Goal: Task Accomplishment & Management: Use online tool/utility

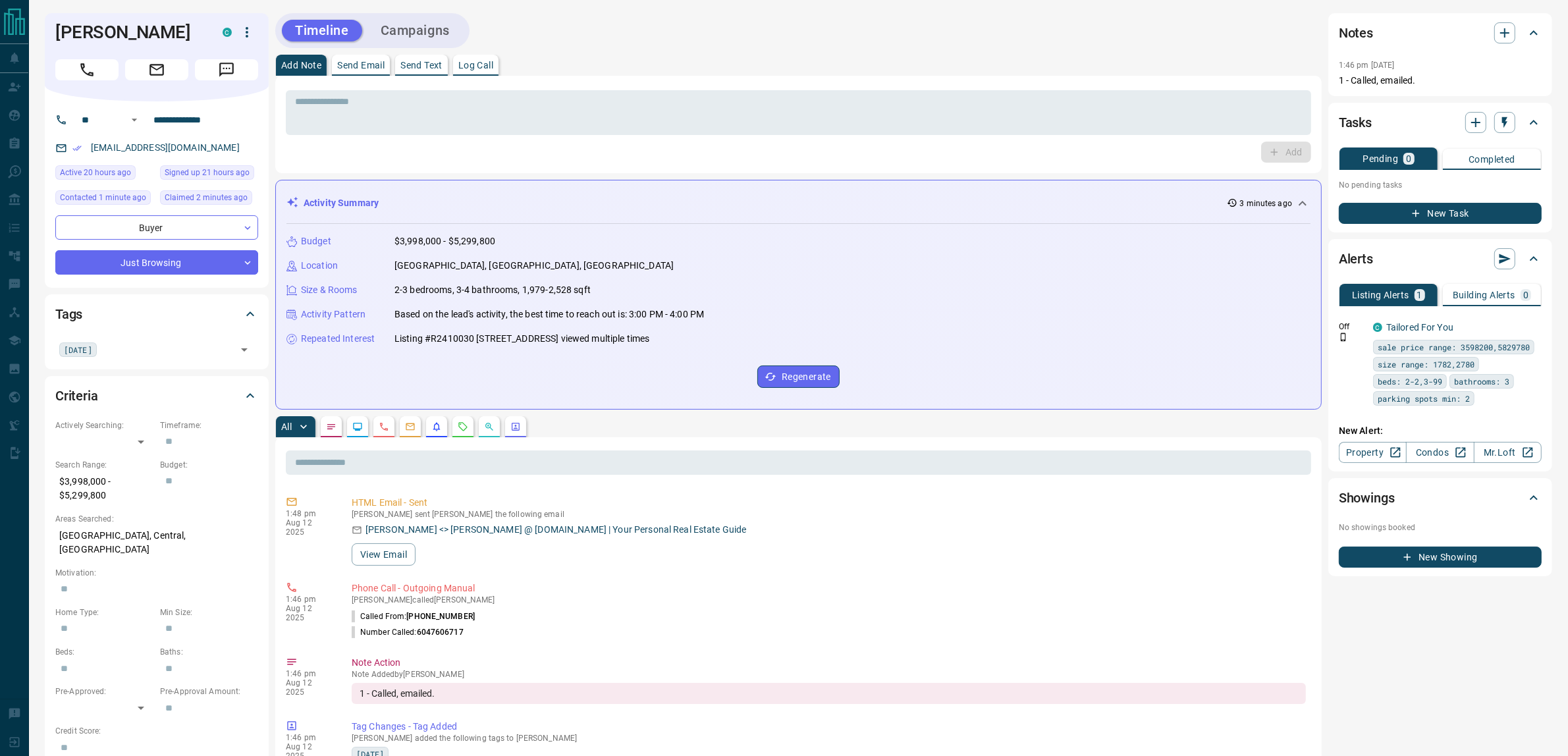
click at [422, 36] on button "Campaigns" at bounding box center [415, 30] width 96 height 22
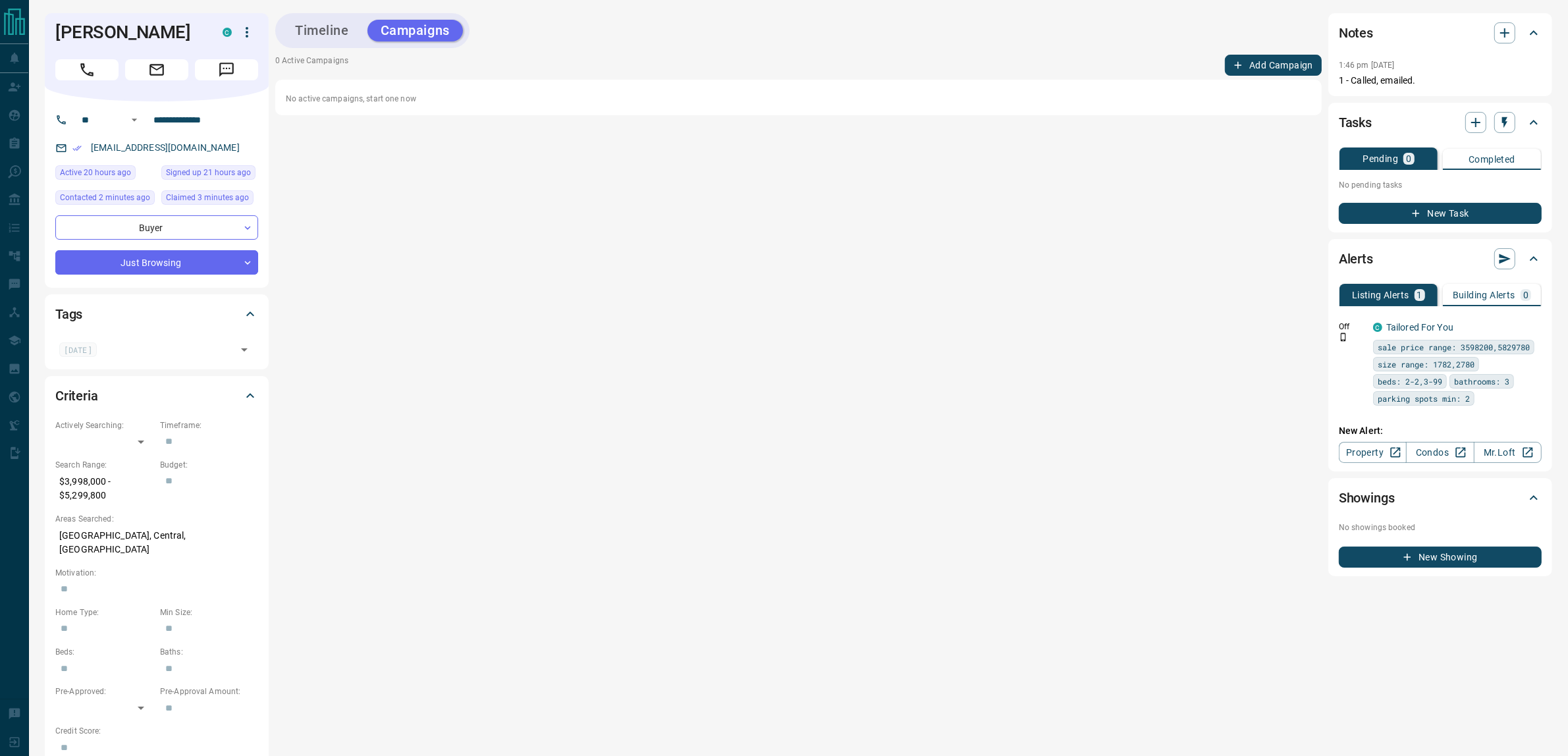
click at [1261, 68] on button "Add Campaign" at bounding box center [1273, 65] width 97 height 21
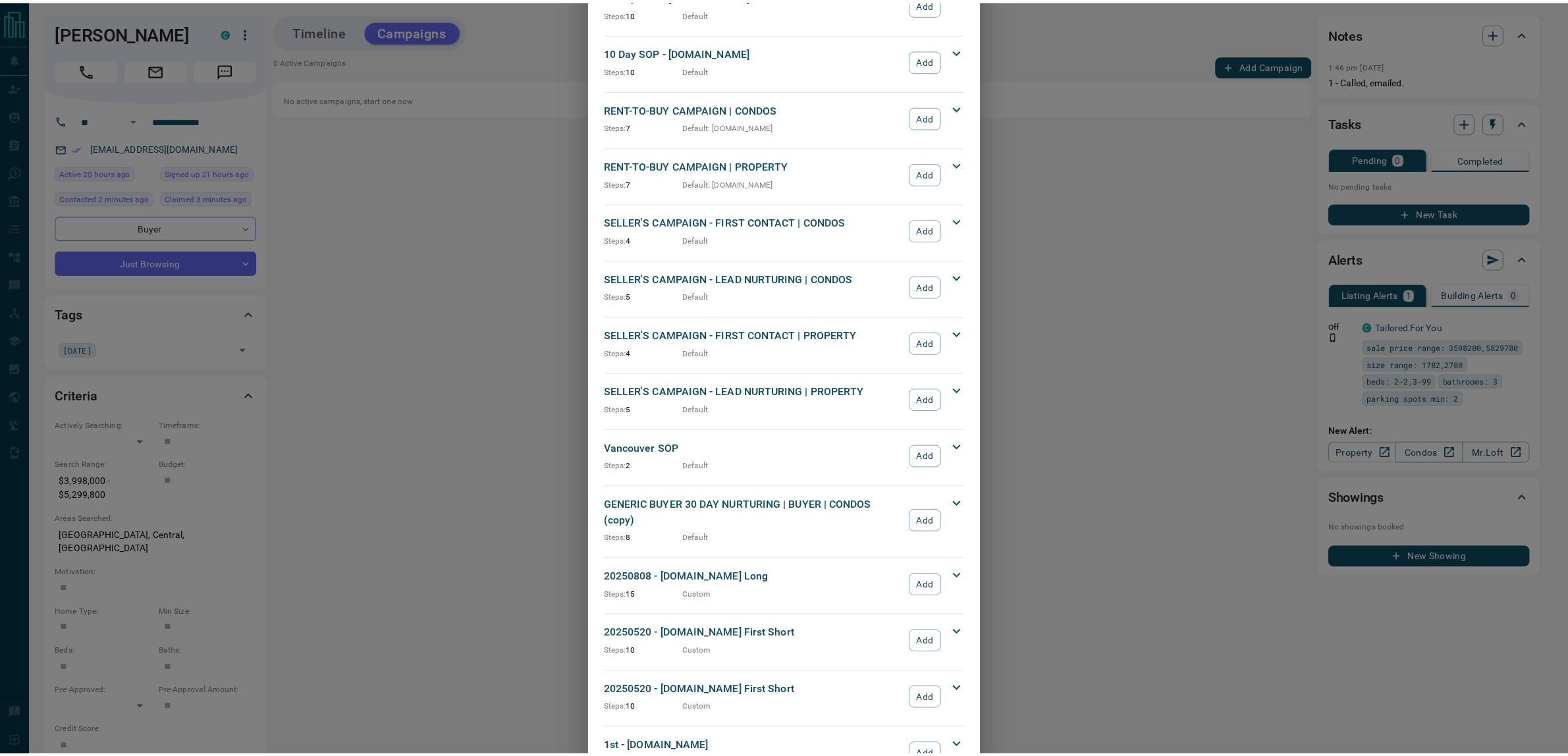
scroll to position [1010, 0]
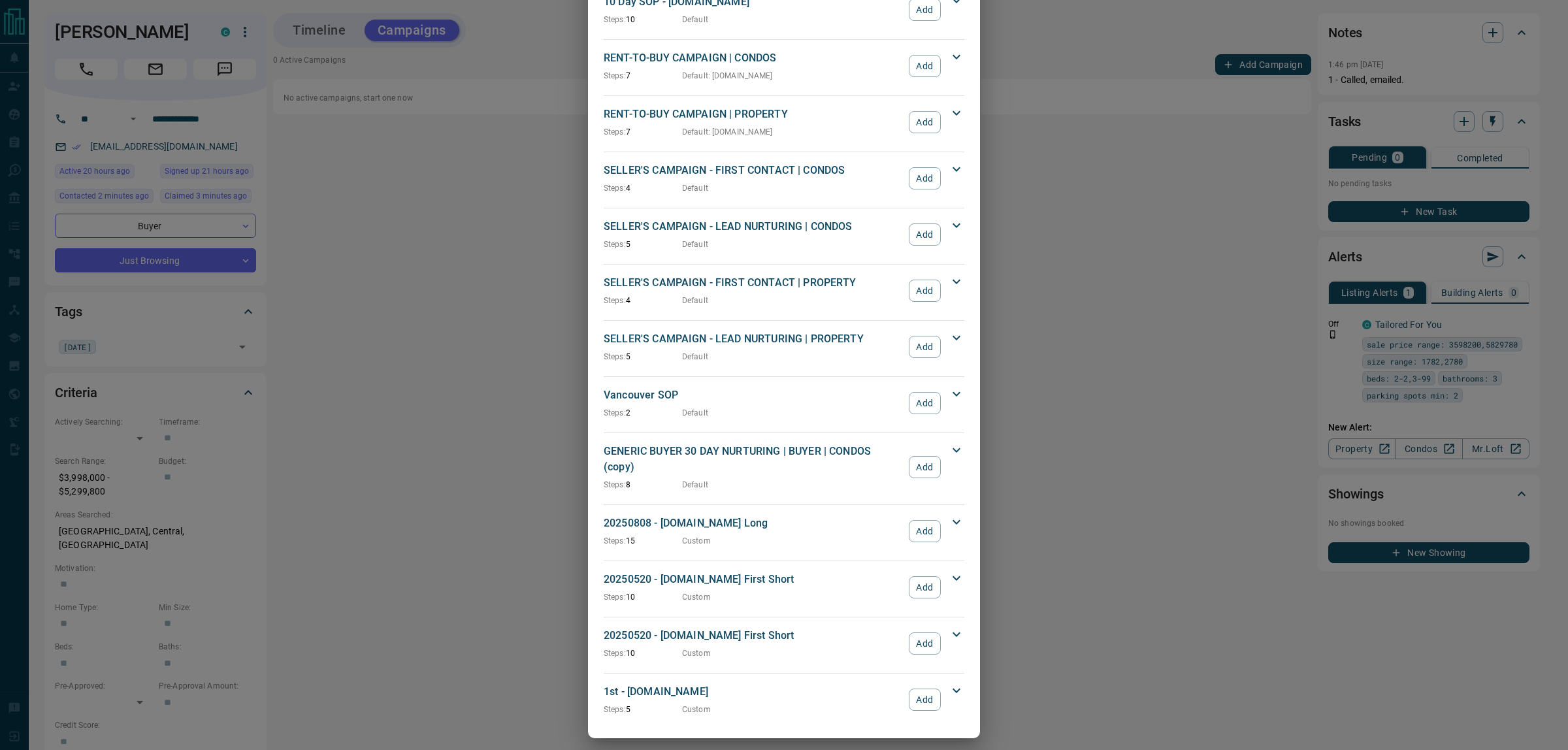
drag, startPoint x: 912, startPoint y: 634, endPoint x: 907, endPoint y: 629, distance: 7.1
click at [912, 634] on button "Add" at bounding box center [925, 643] width 32 height 22
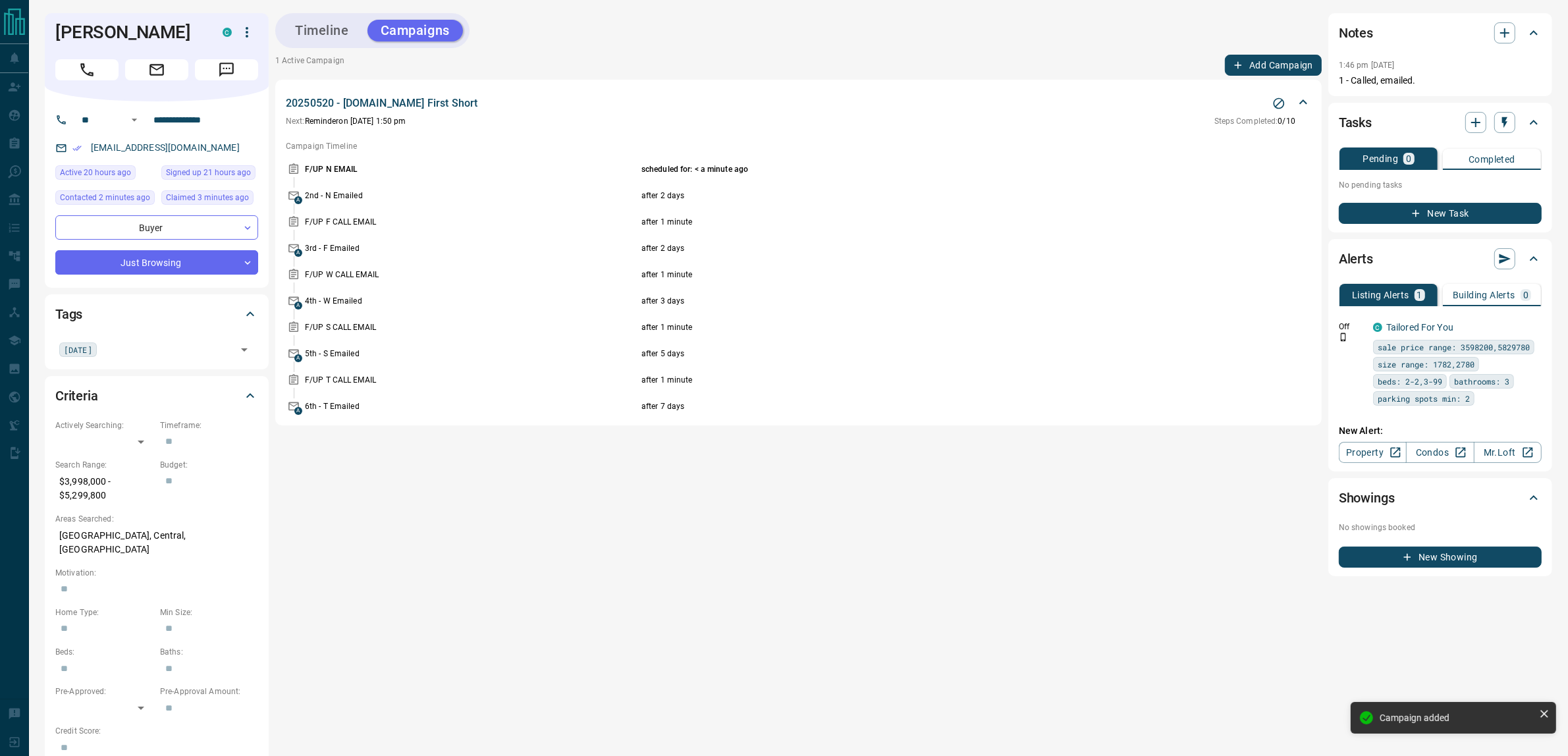
click at [1453, 217] on button "New Task" at bounding box center [1440, 213] width 202 height 21
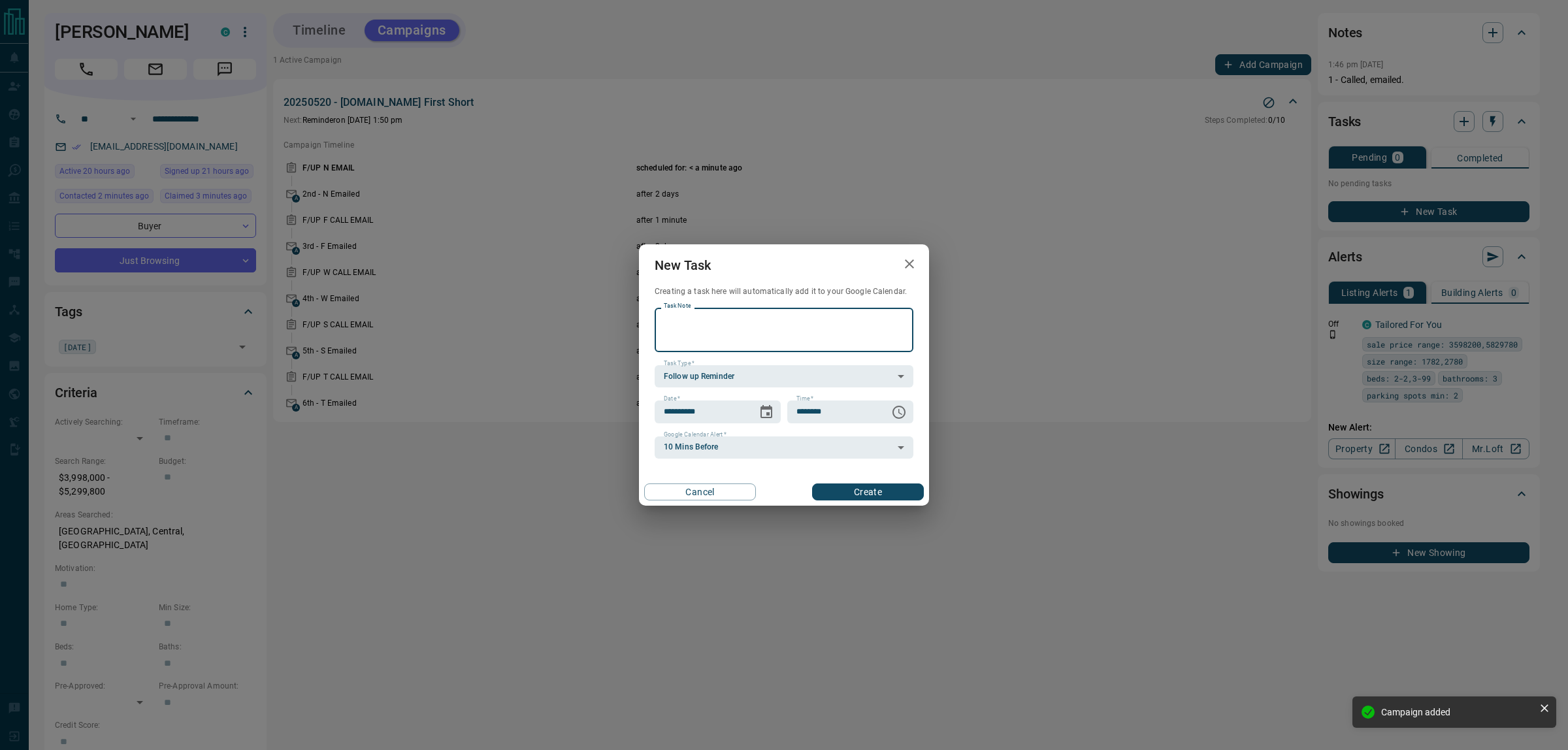
click at [743, 327] on textarea "Task Note" at bounding box center [784, 330] width 240 height 33
type textarea "**********"
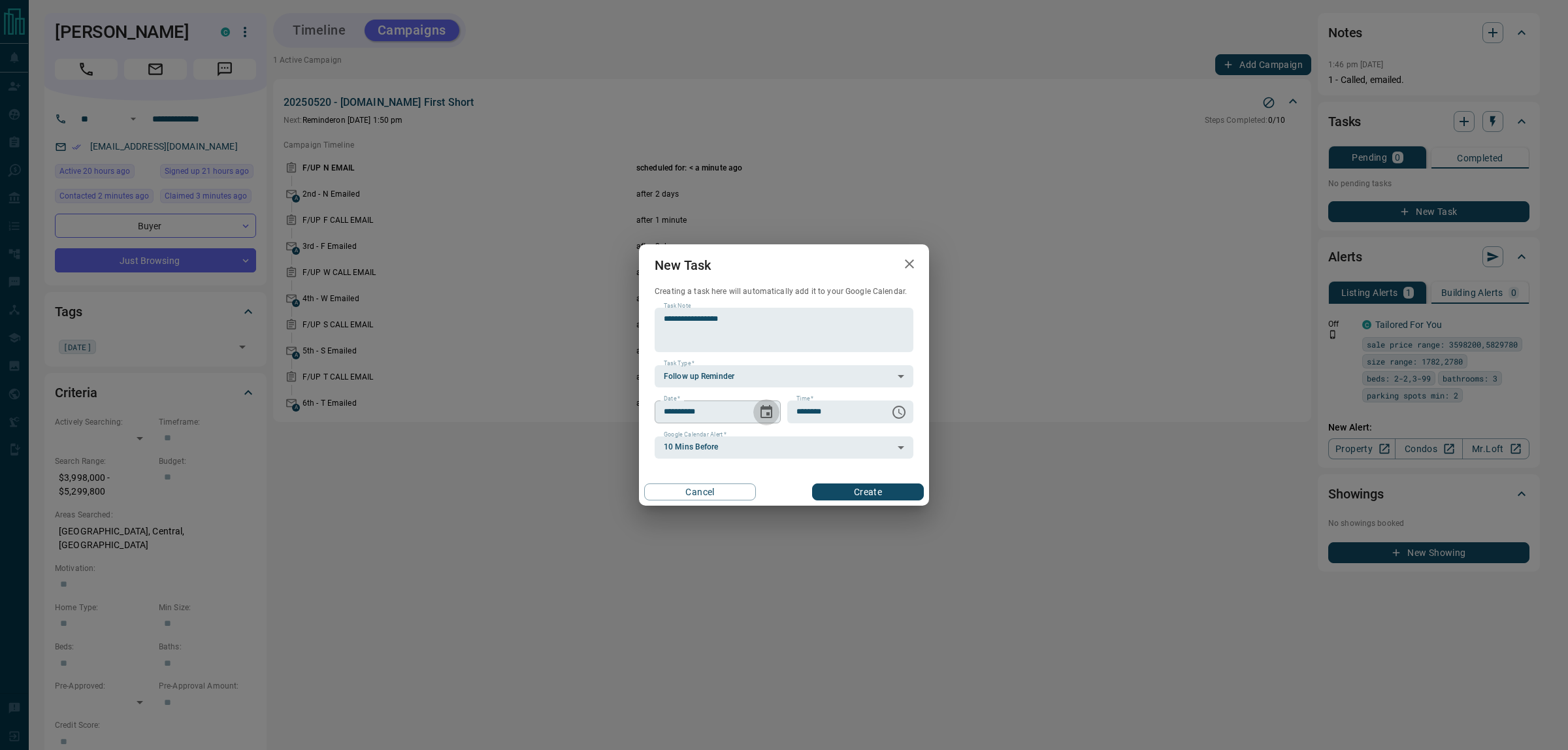
click at [764, 409] on icon "Choose date, selected date is Aug 13, 2025" at bounding box center [766, 412] width 15 height 15
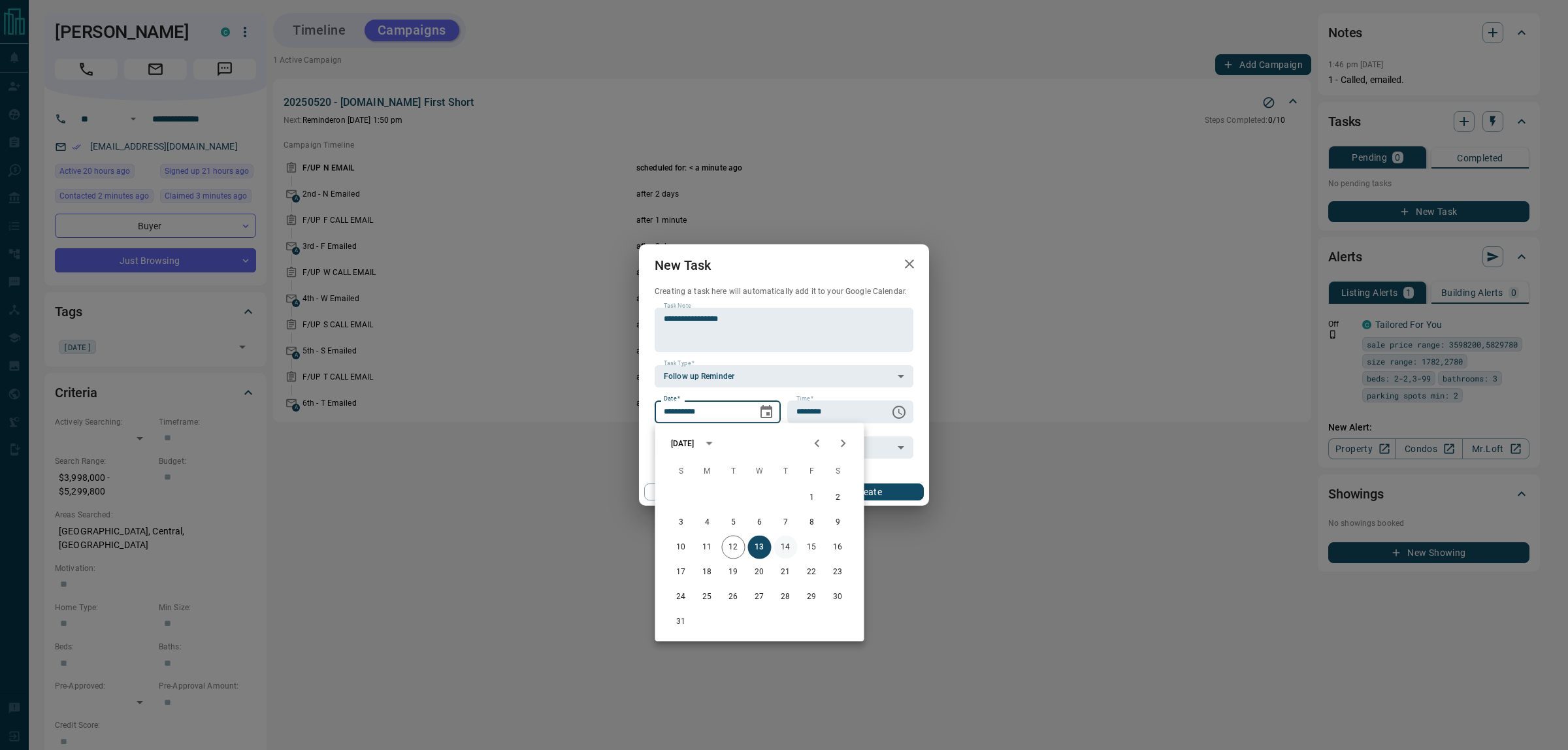
click at [783, 546] on button "14" at bounding box center [786, 547] width 23 height 23
type input "**********"
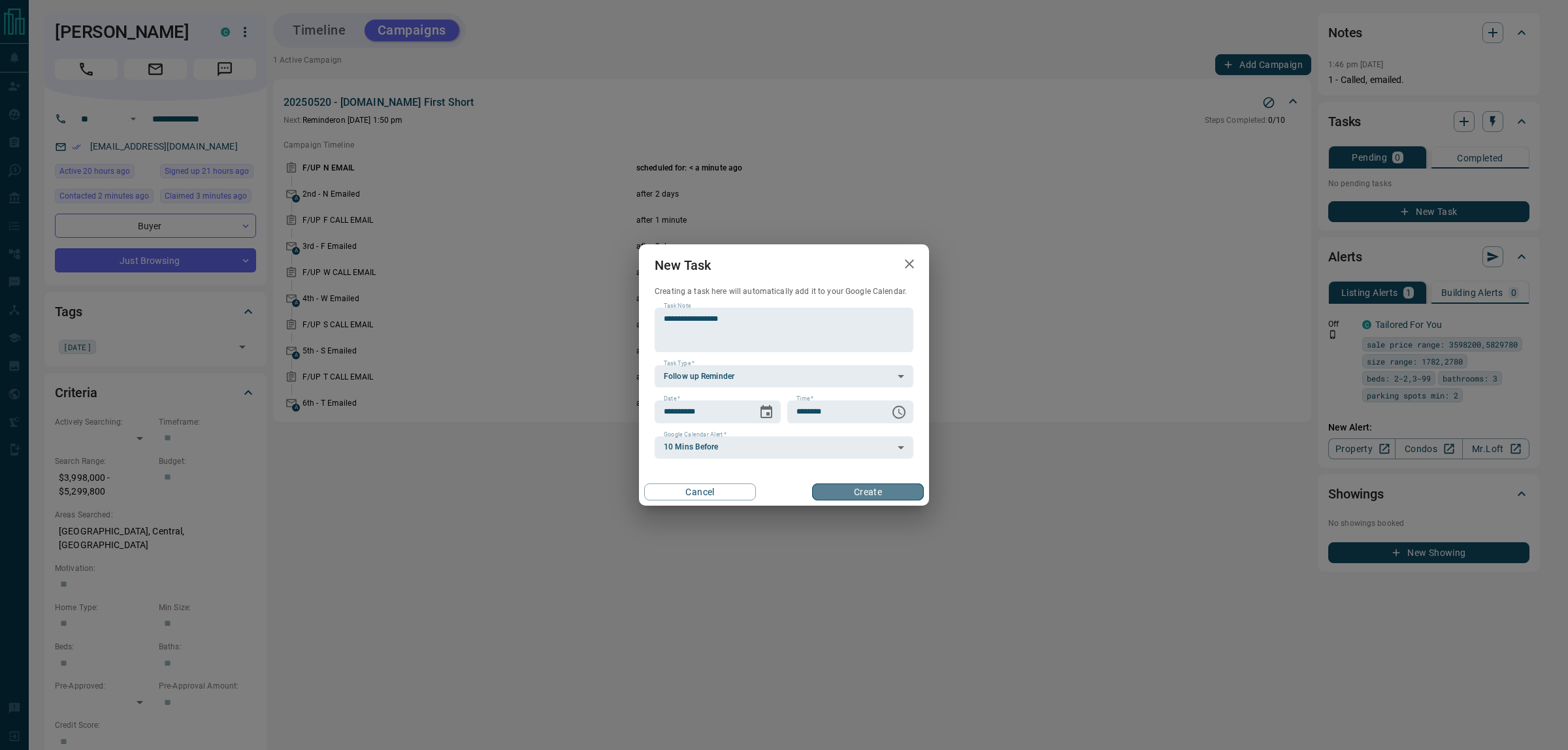
click at [860, 491] on button "Create" at bounding box center [868, 491] width 111 height 17
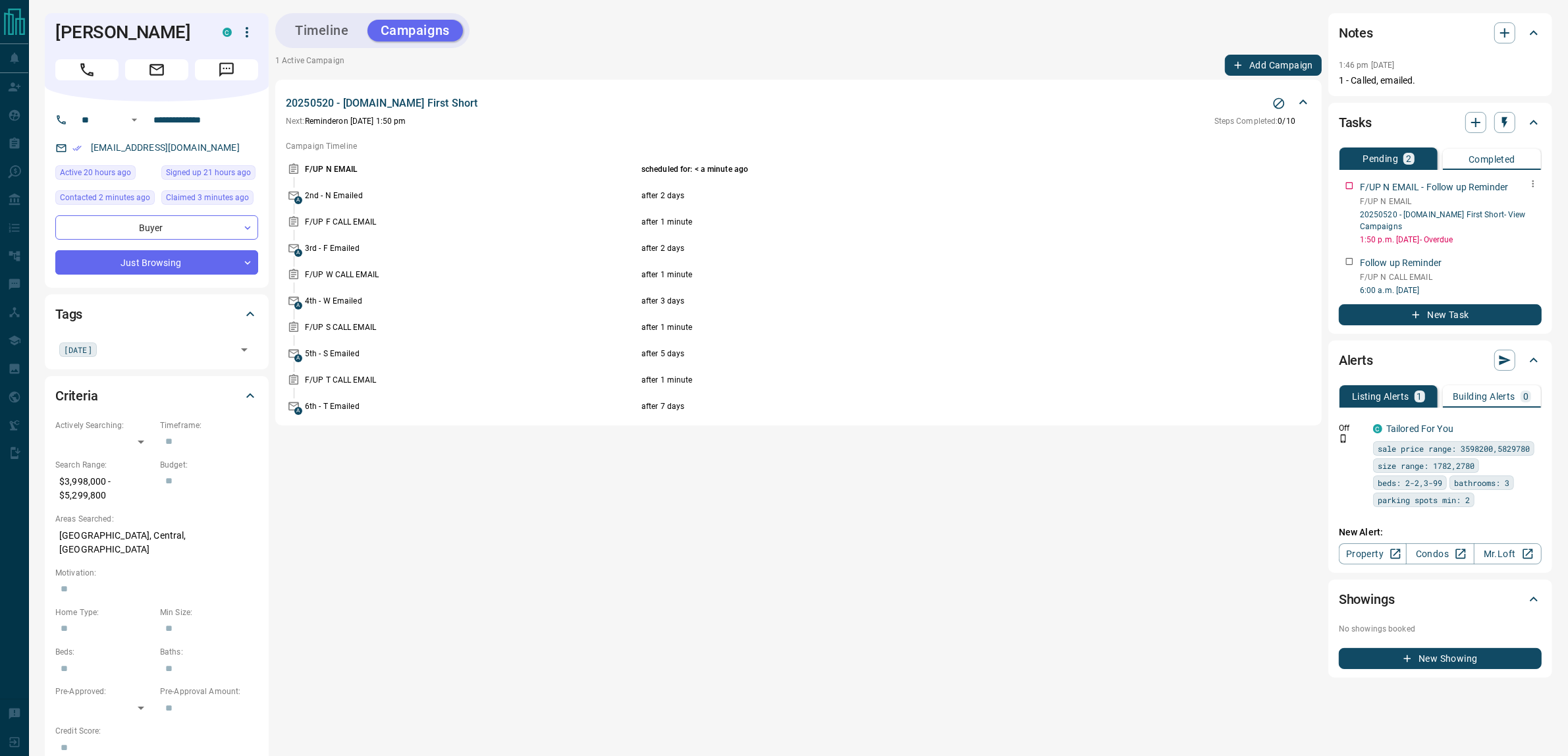
click at [1533, 184] on icon "button" at bounding box center [1533, 184] width 11 height 11
click at [1513, 228] on li "Delete" at bounding box center [1512, 227] width 58 height 20
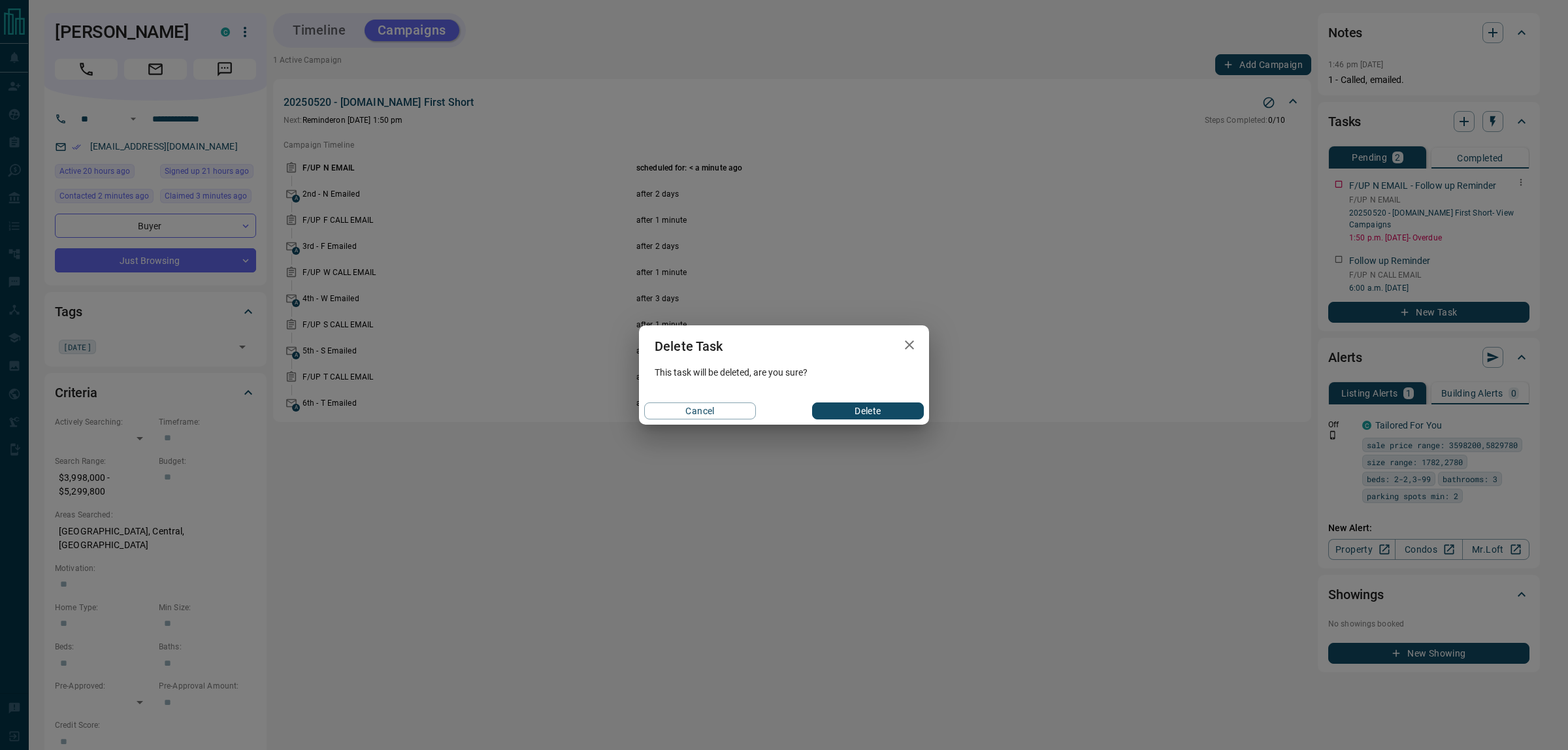
click at [890, 409] on button "Delete" at bounding box center [868, 410] width 111 height 17
